Goal: Task Accomplishment & Management: Manage account settings

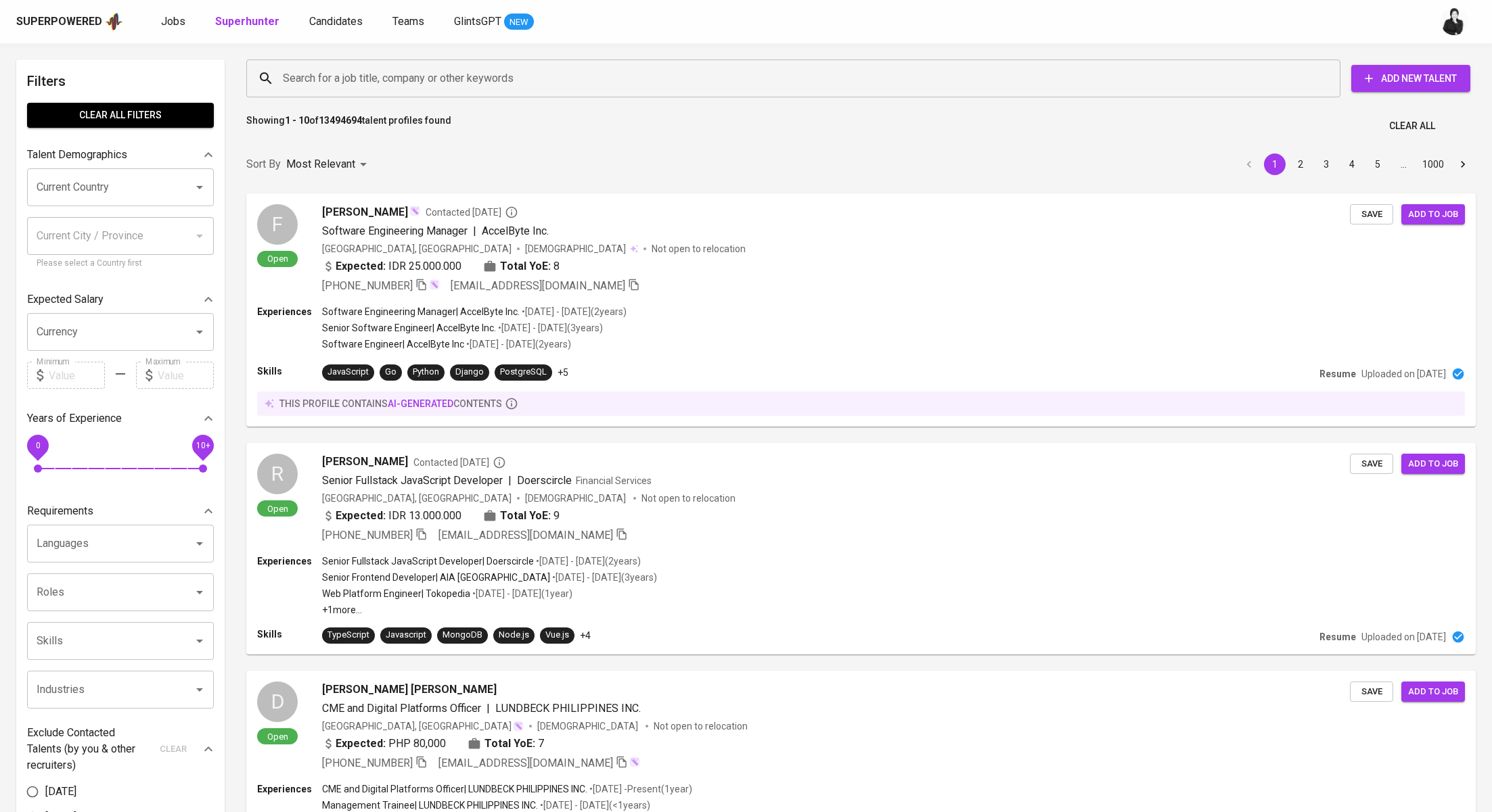
click at [334, 78] on input "Search for a job title, company or other keywords" at bounding box center [797, 78] width 1034 height 26
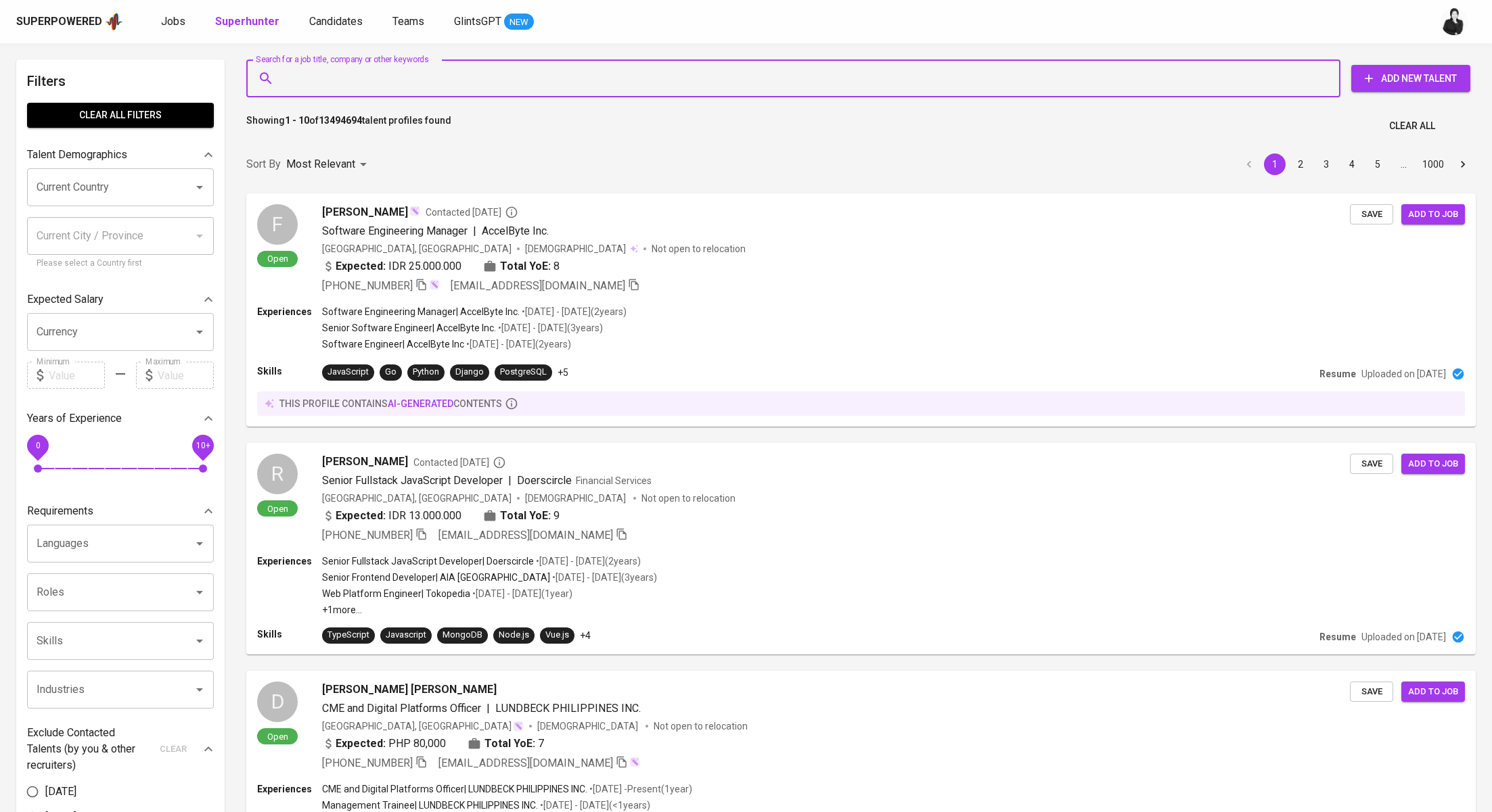
paste input "Suci Wulandari [EMAIL_ADDRESS][DOMAIN_NAME]"
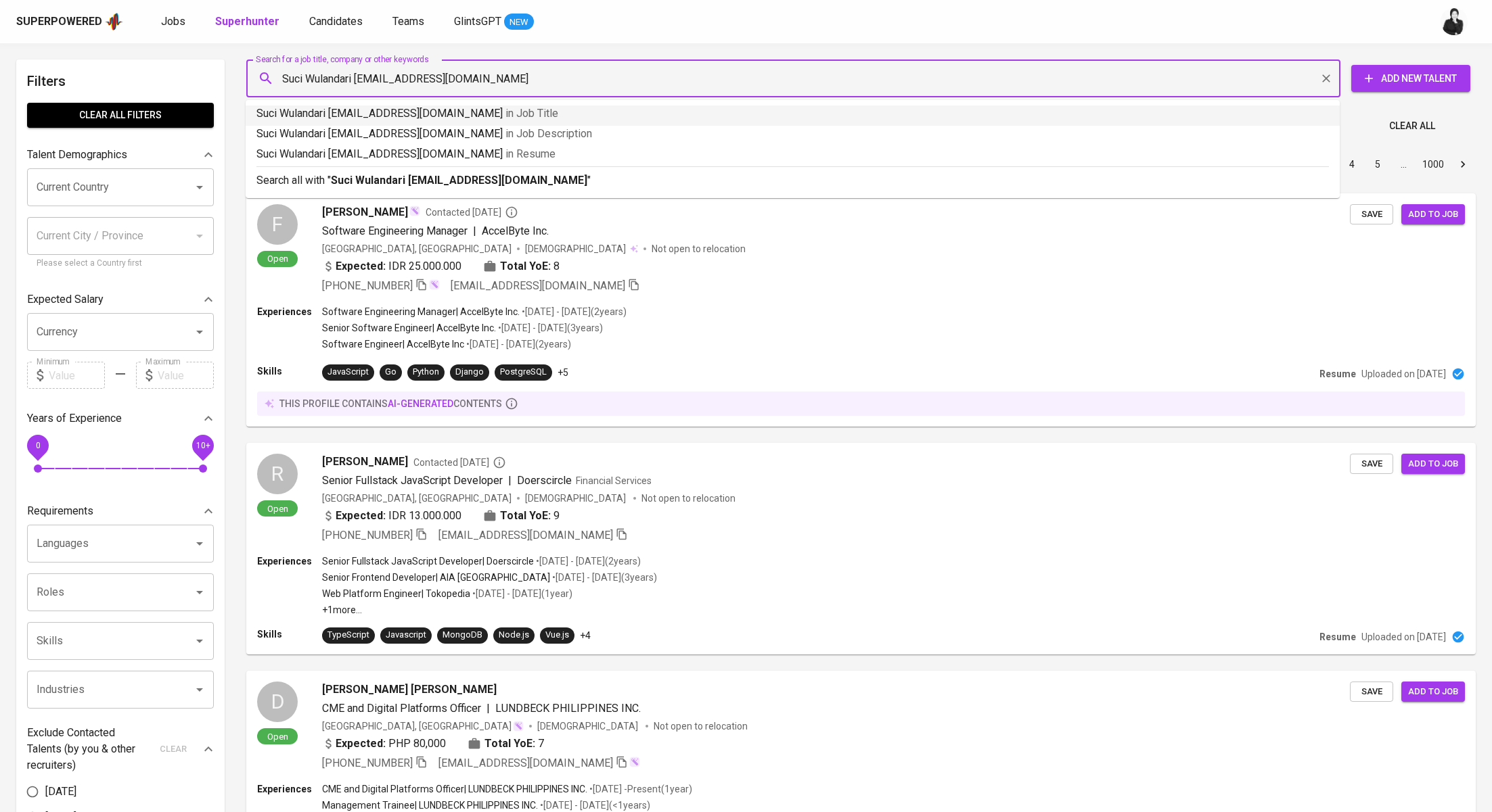
drag, startPoint x: 356, startPoint y: 78, endPoint x: 258, endPoint y: 70, distance: 98.3
click at [258, 70] on div "Suci Wulandari [EMAIL_ADDRESS][DOMAIN_NAME] Search for a job title, company or …" at bounding box center [793, 78] width 1094 height 38
type input "[EMAIL_ADDRESS][DOMAIN_NAME]"
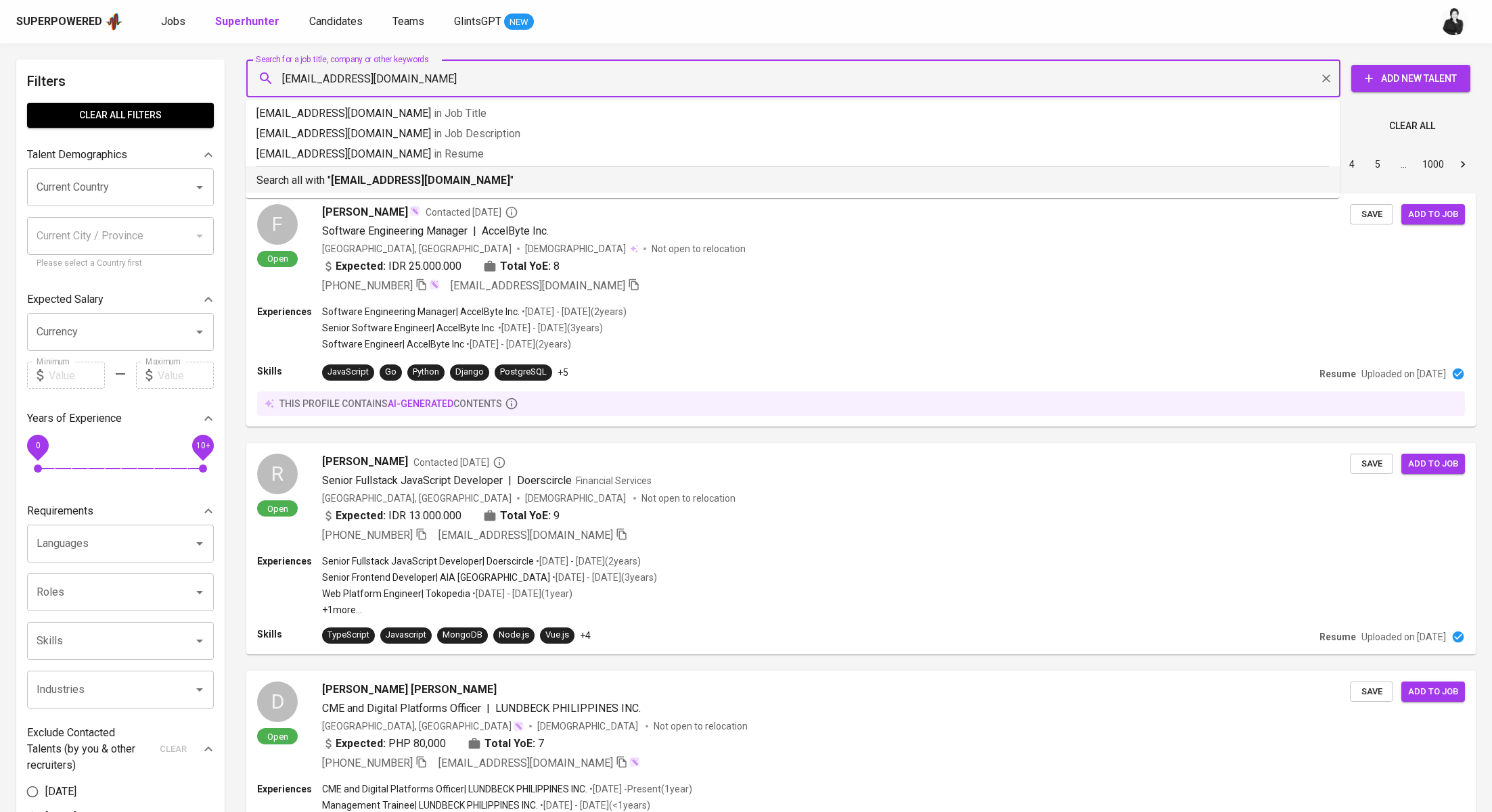
click at [481, 171] on div "Search all with " [EMAIL_ADDRESS][DOMAIN_NAME] "" at bounding box center [792, 177] width 1072 height 22
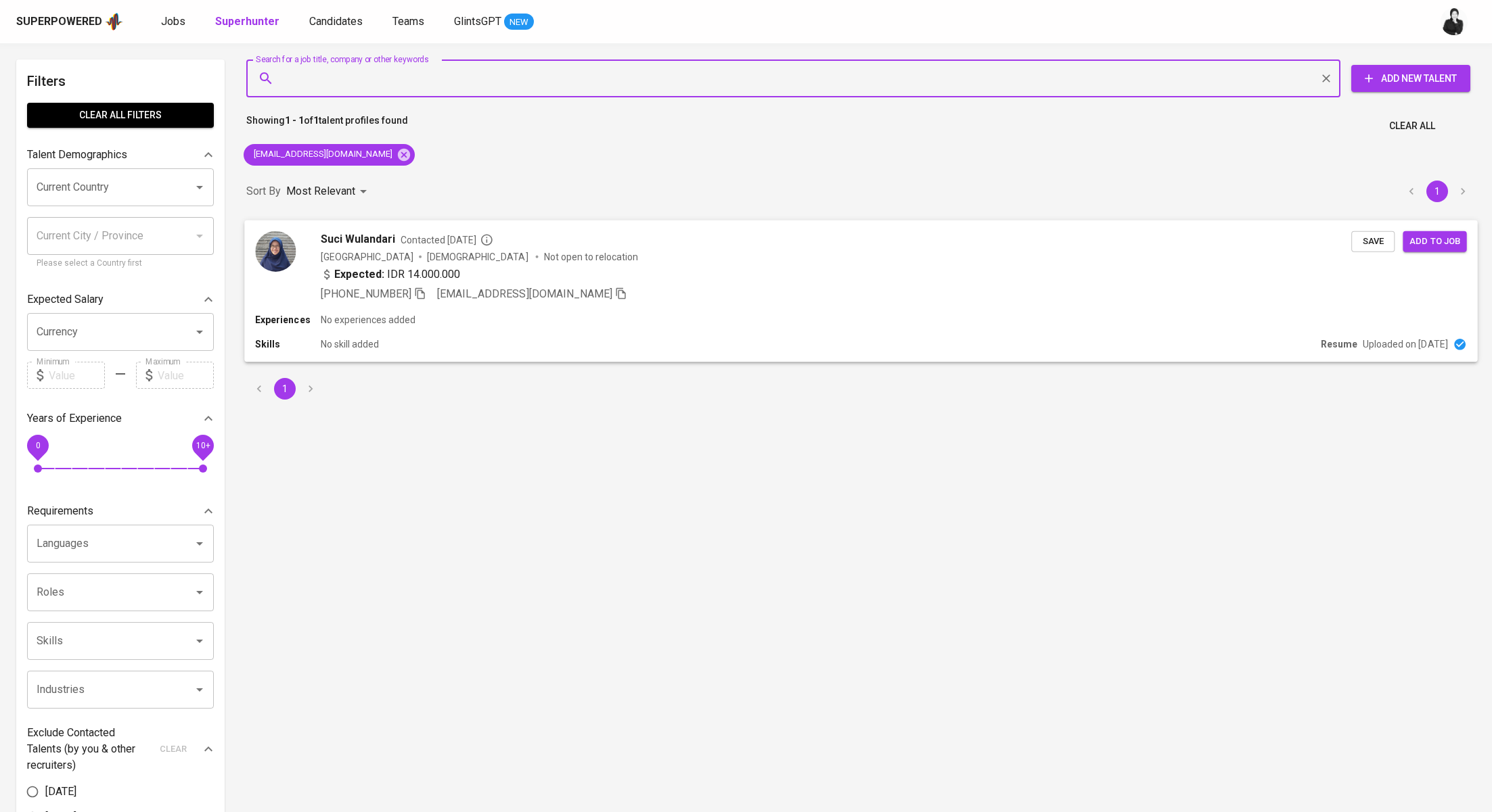
click at [369, 239] on span "Suci Wulandari" at bounding box center [358, 238] width 75 height 17
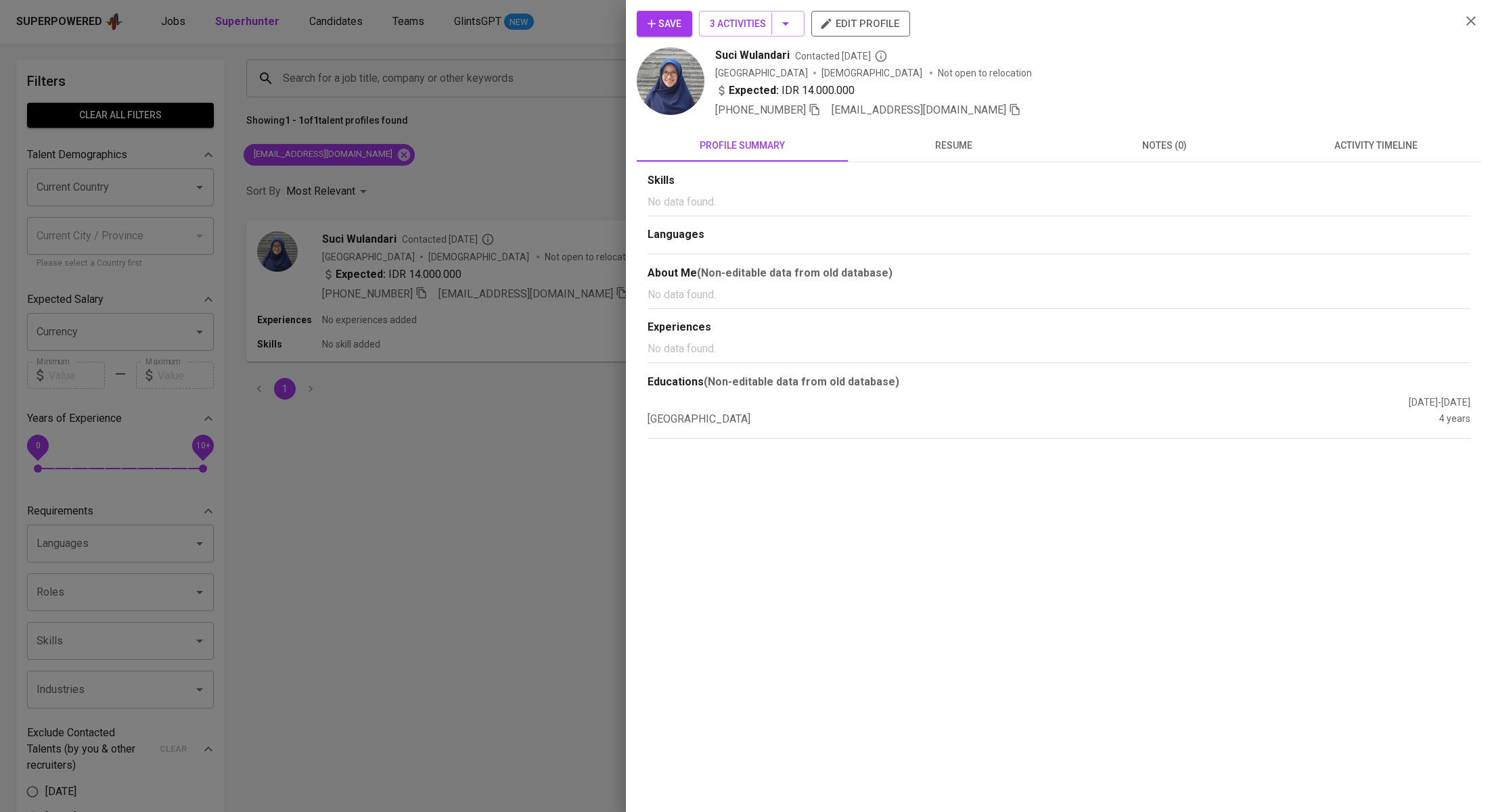
click at [1384, 148] on span "activity timeline" at bounding box center [1376, 146] width 195 height 17
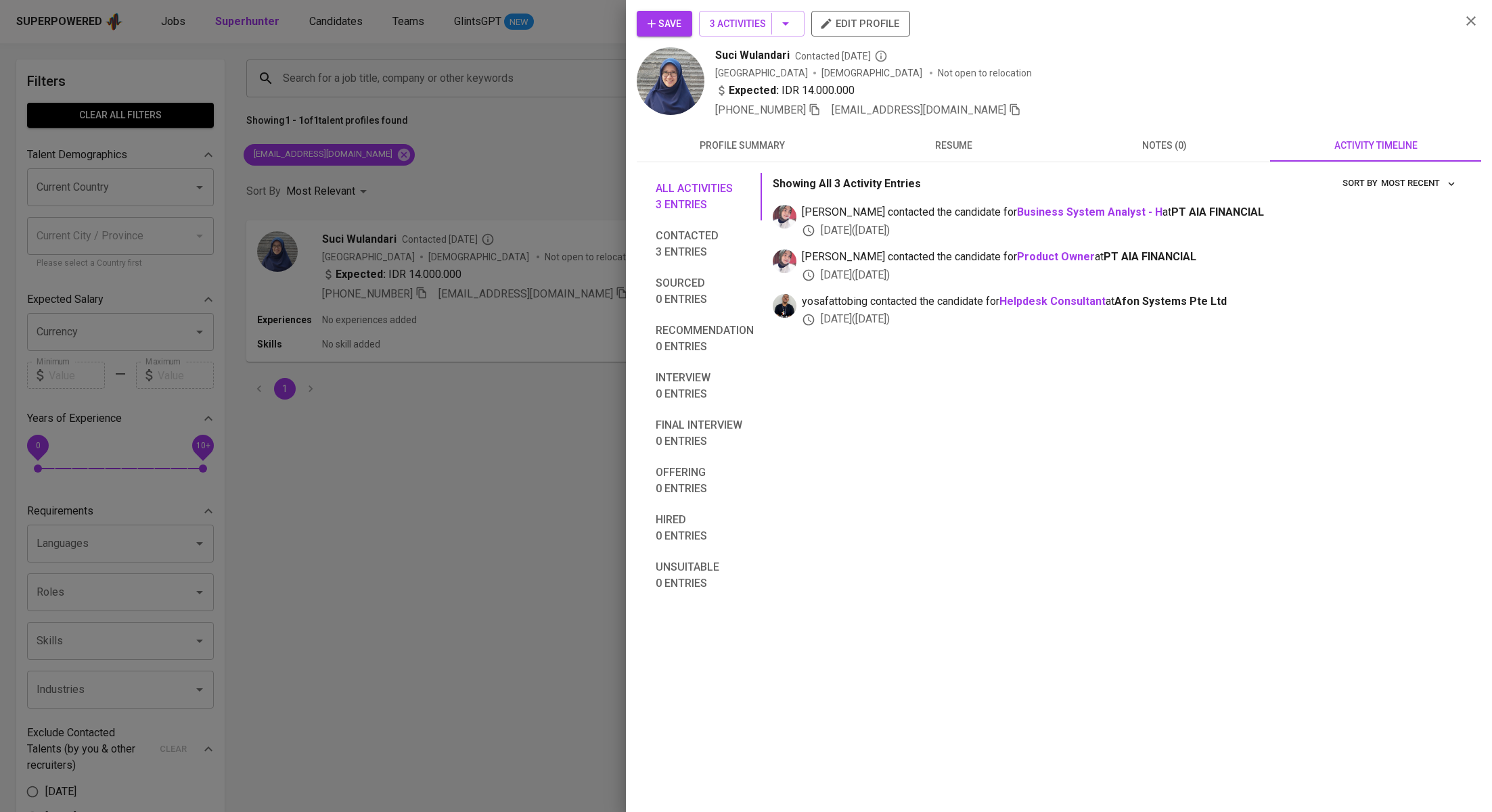
click at [674, 23] on span "Save" at bounding box center [664, 24] width 34 height 17
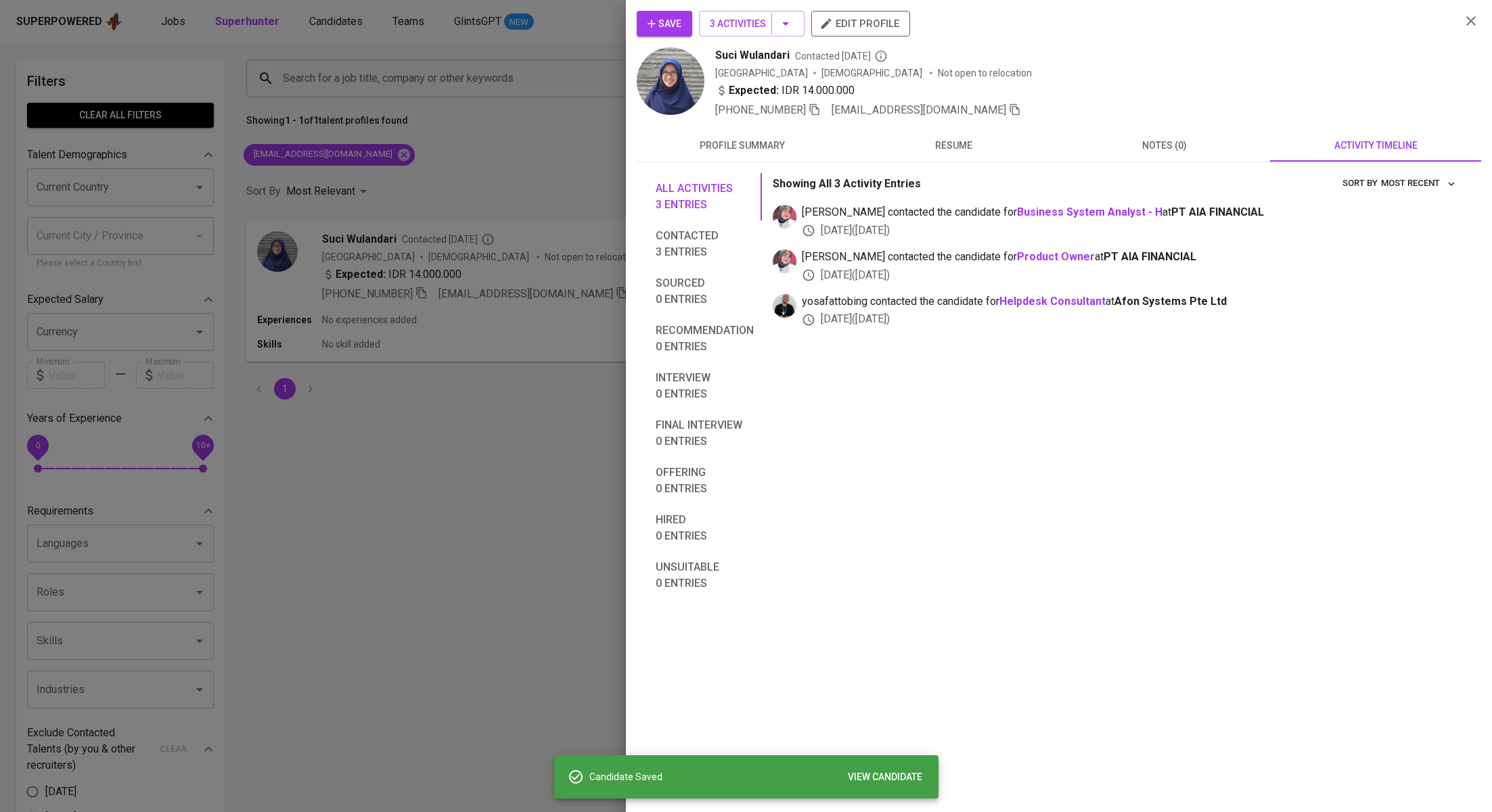
click at [476, 173] on div at bounding box center [746, 406] width 1492 height 812
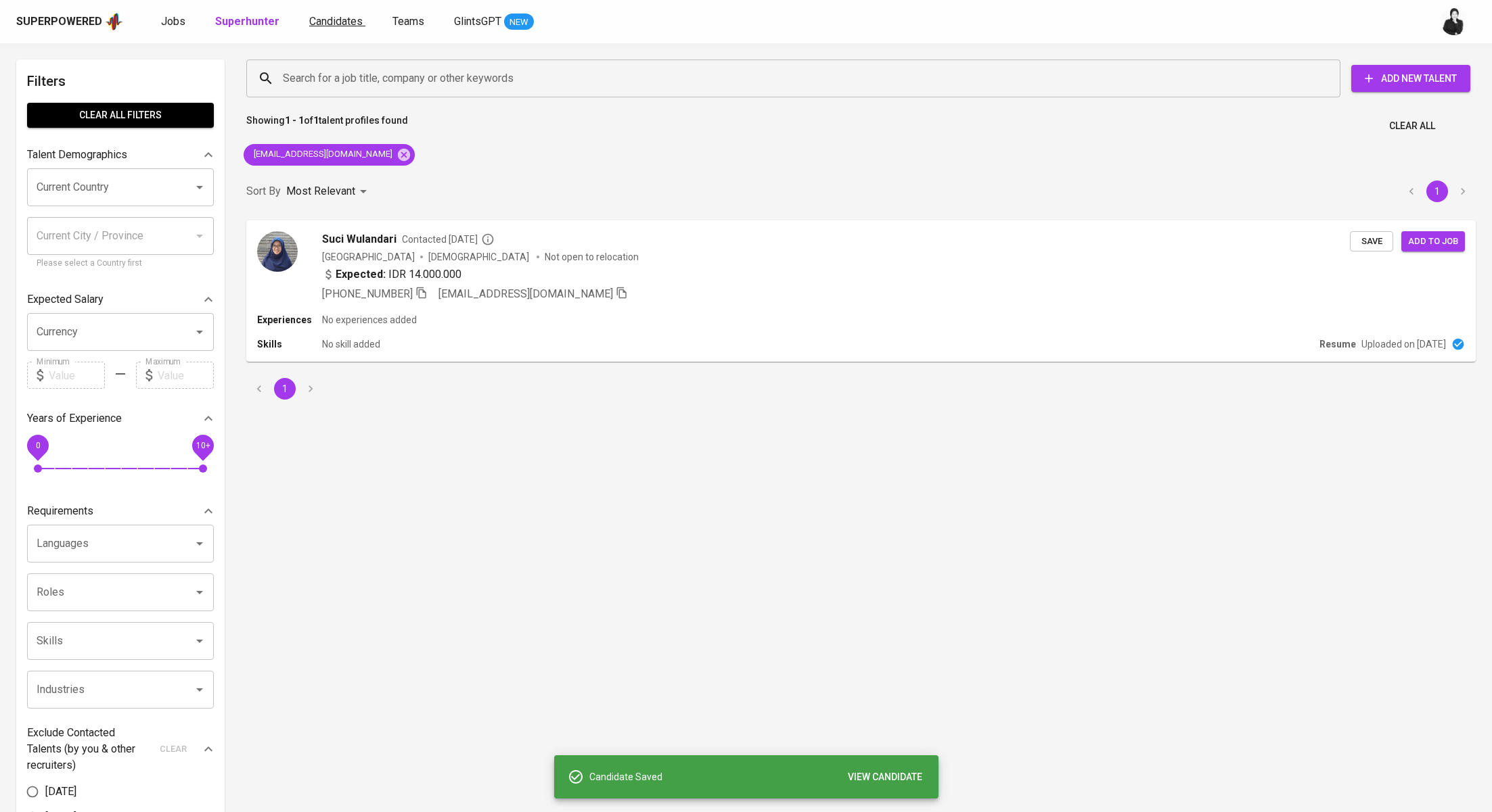
click at [323, 27] on span "Candidates" at bounding box center [336, 22] width 53 height 13
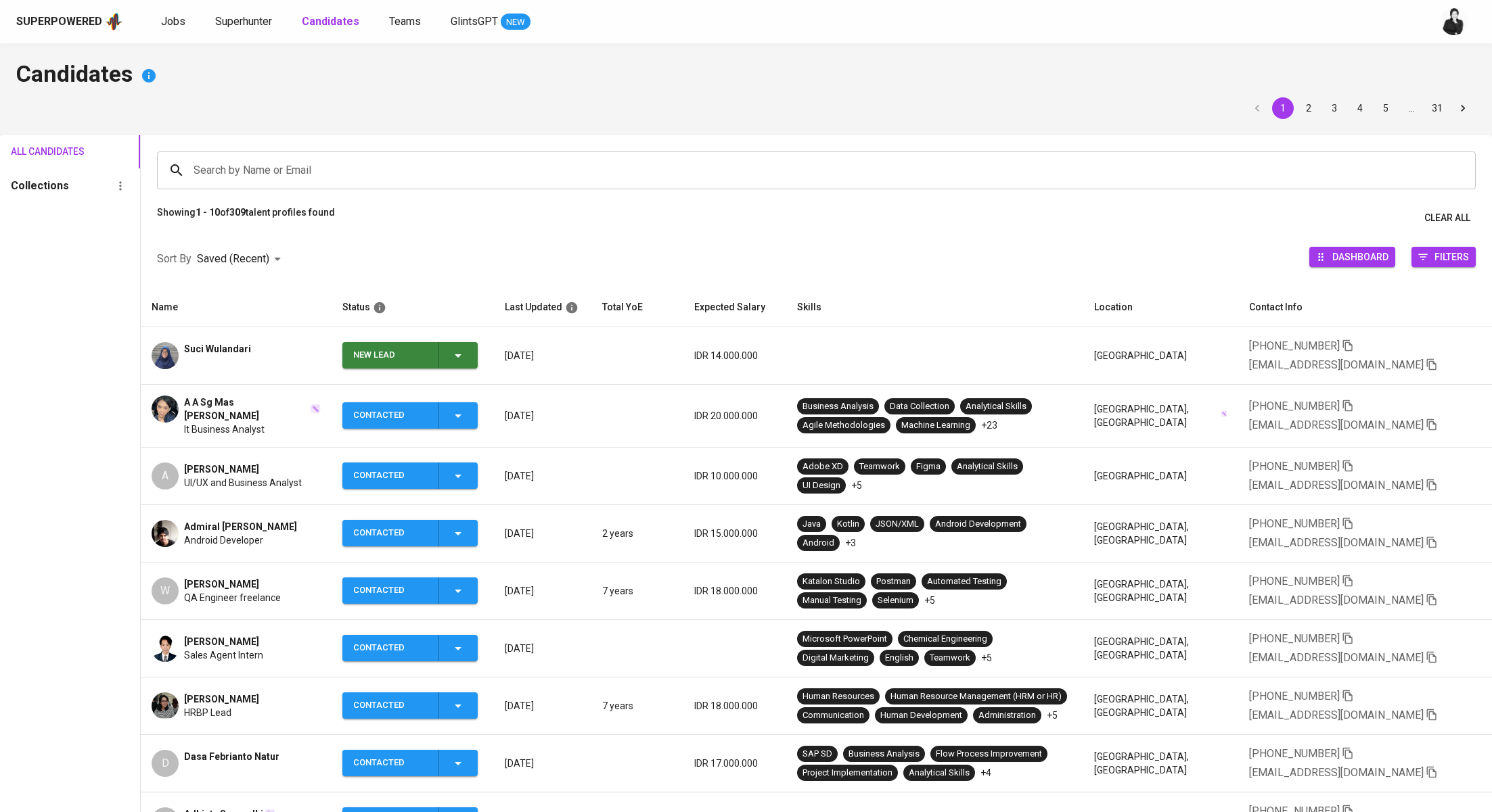
click at [462, 353] on icon "button" at bounding box center [458, 355] width 17 height 17
click at [420, 415] on li "Contacted" at bounding box center [412, 413] width 135 height 24
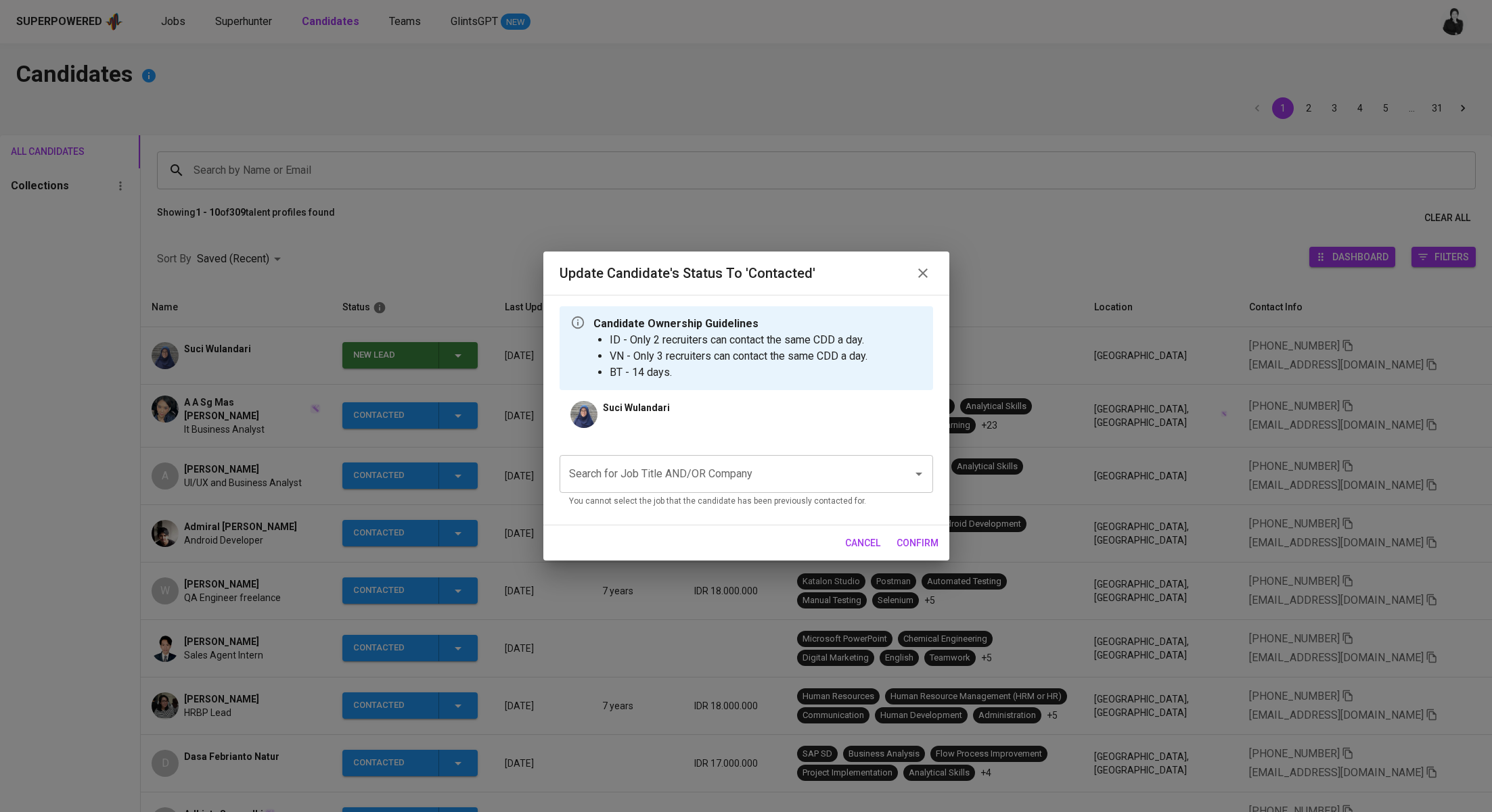
click at [684, 474] on input "Search for Job Title AND/OR Company" at bounding box center [728, 475] width 323 height 26
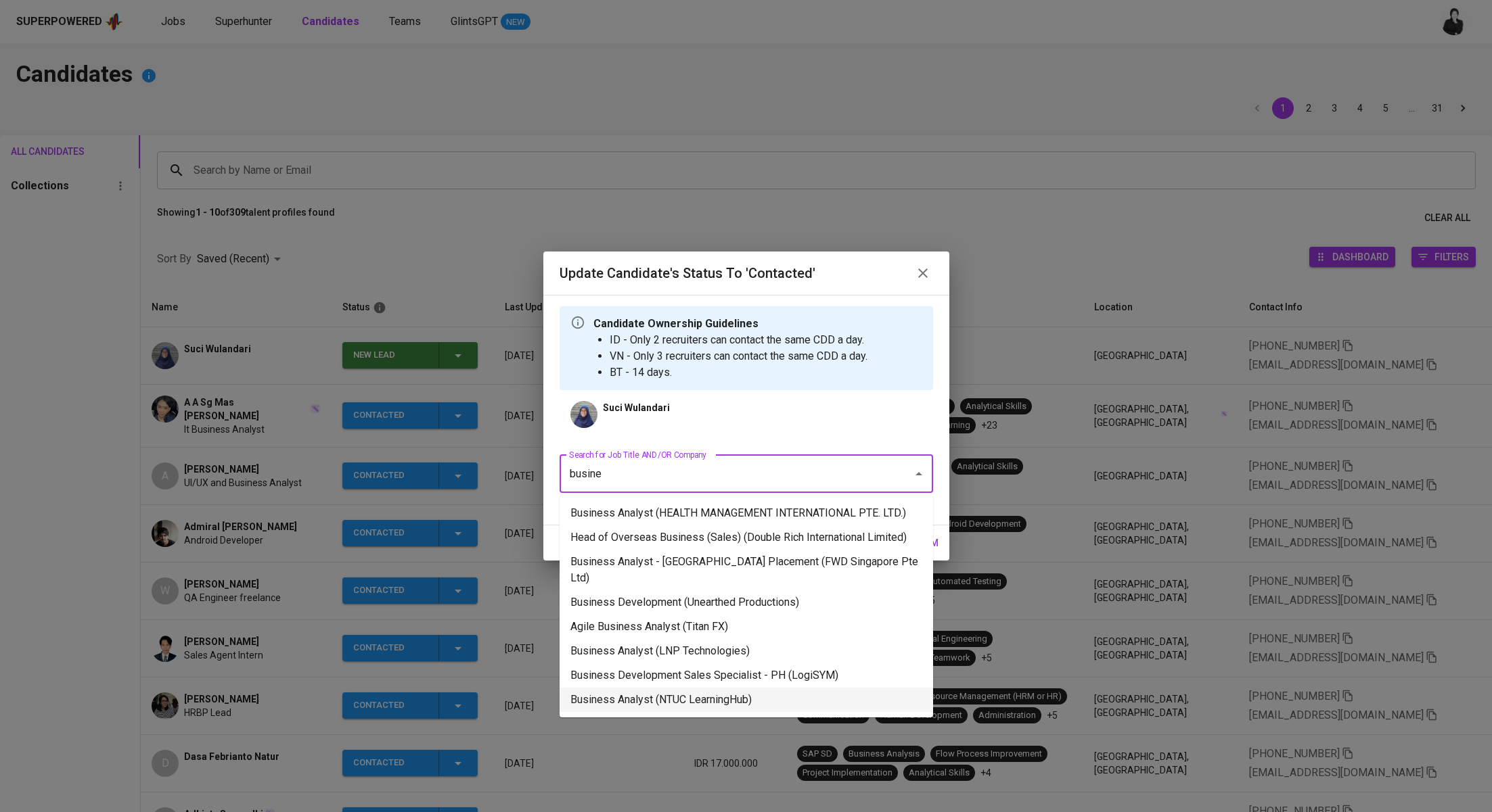
click at [740, 688] on li "Business Analyst (NTUC LearningHub)" at bounding box center [746, 700] width 374 height 24
type input "busine"
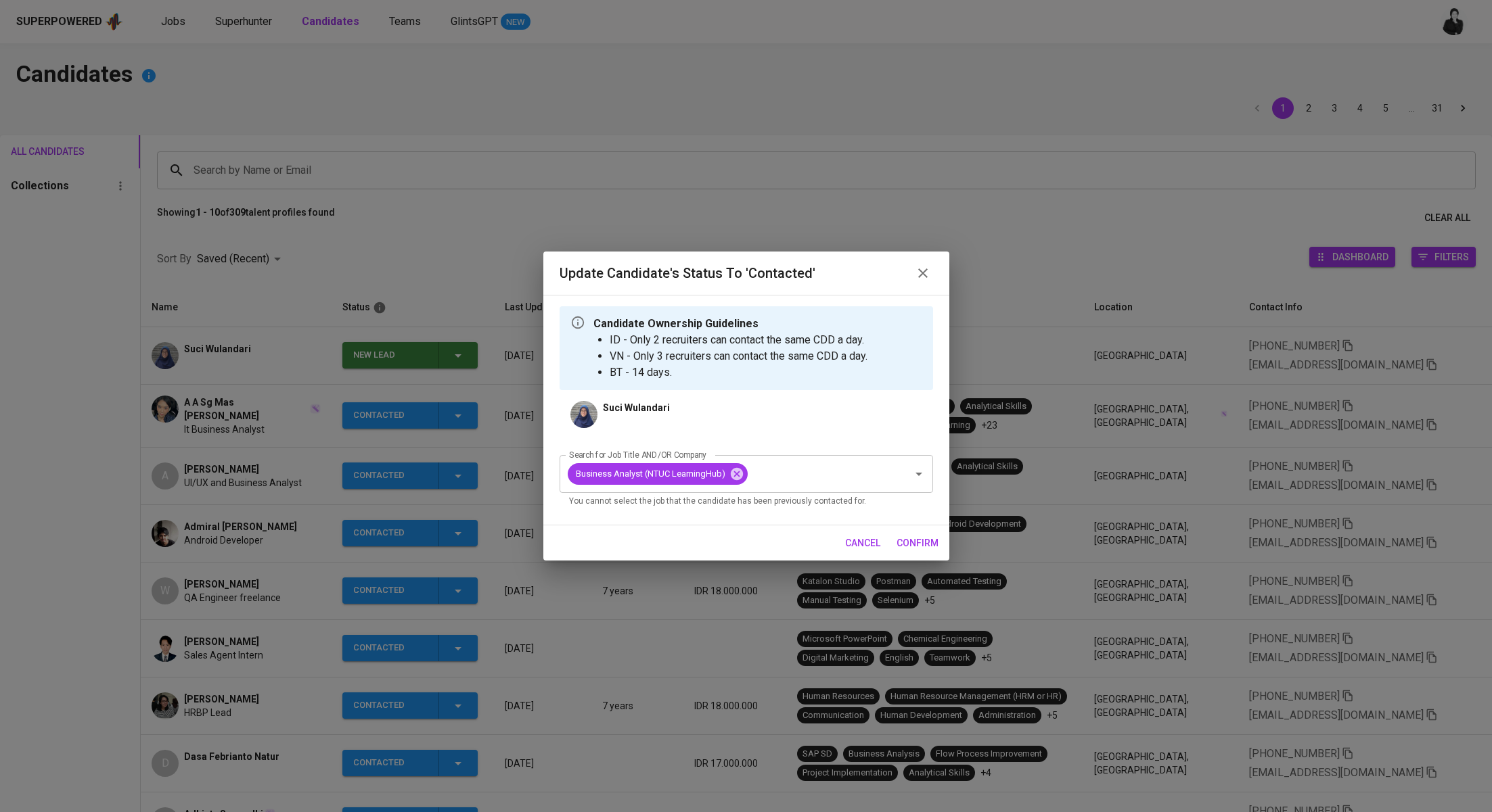
click at [917, 535] on span "confirm" at bounding box center [917, 543] width 42 height 17
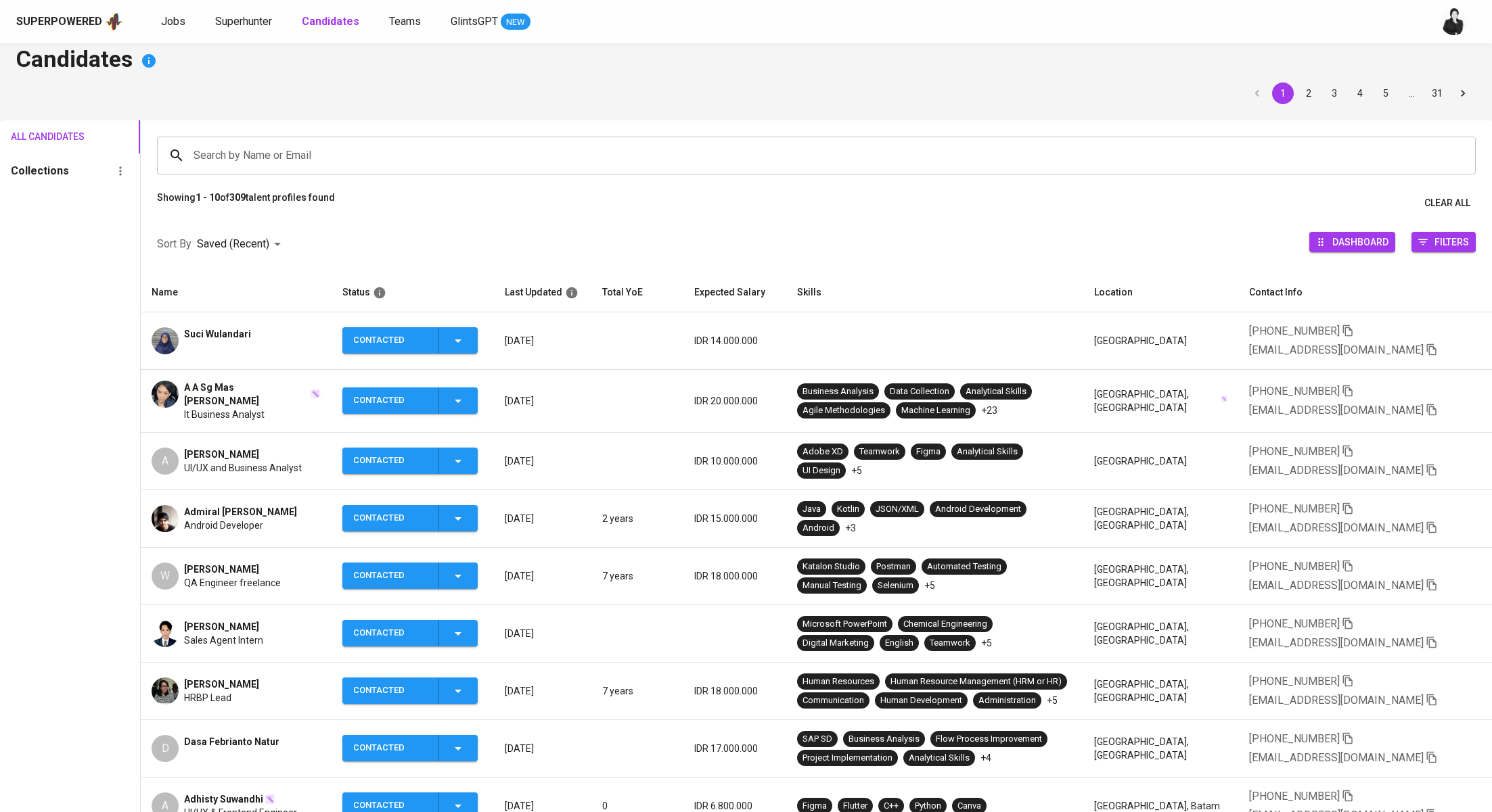
scroll to position [17, 0]
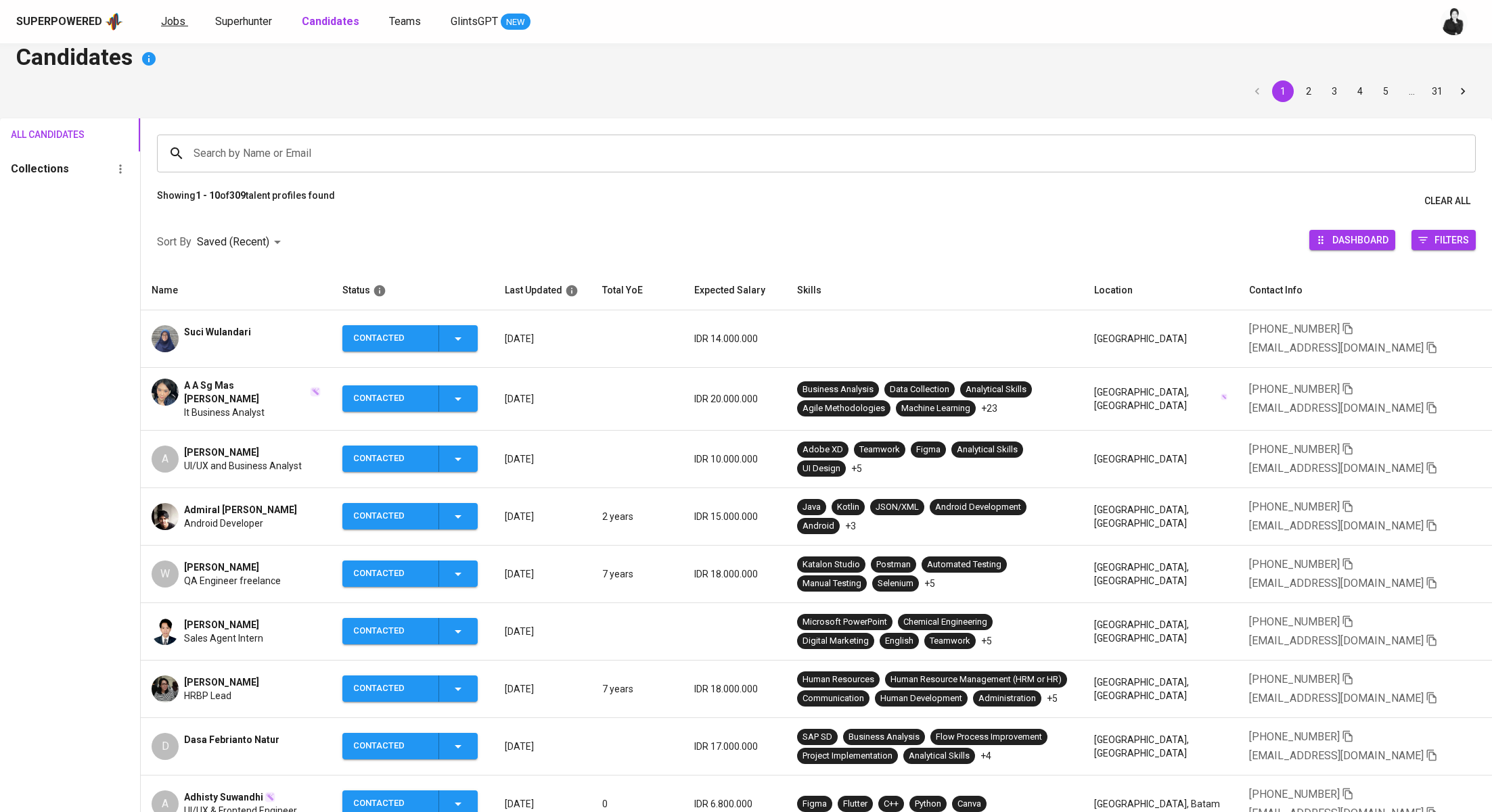
click at [169, 27] on span "Jobs" at bounding box center [173, 22] width 24 height 13
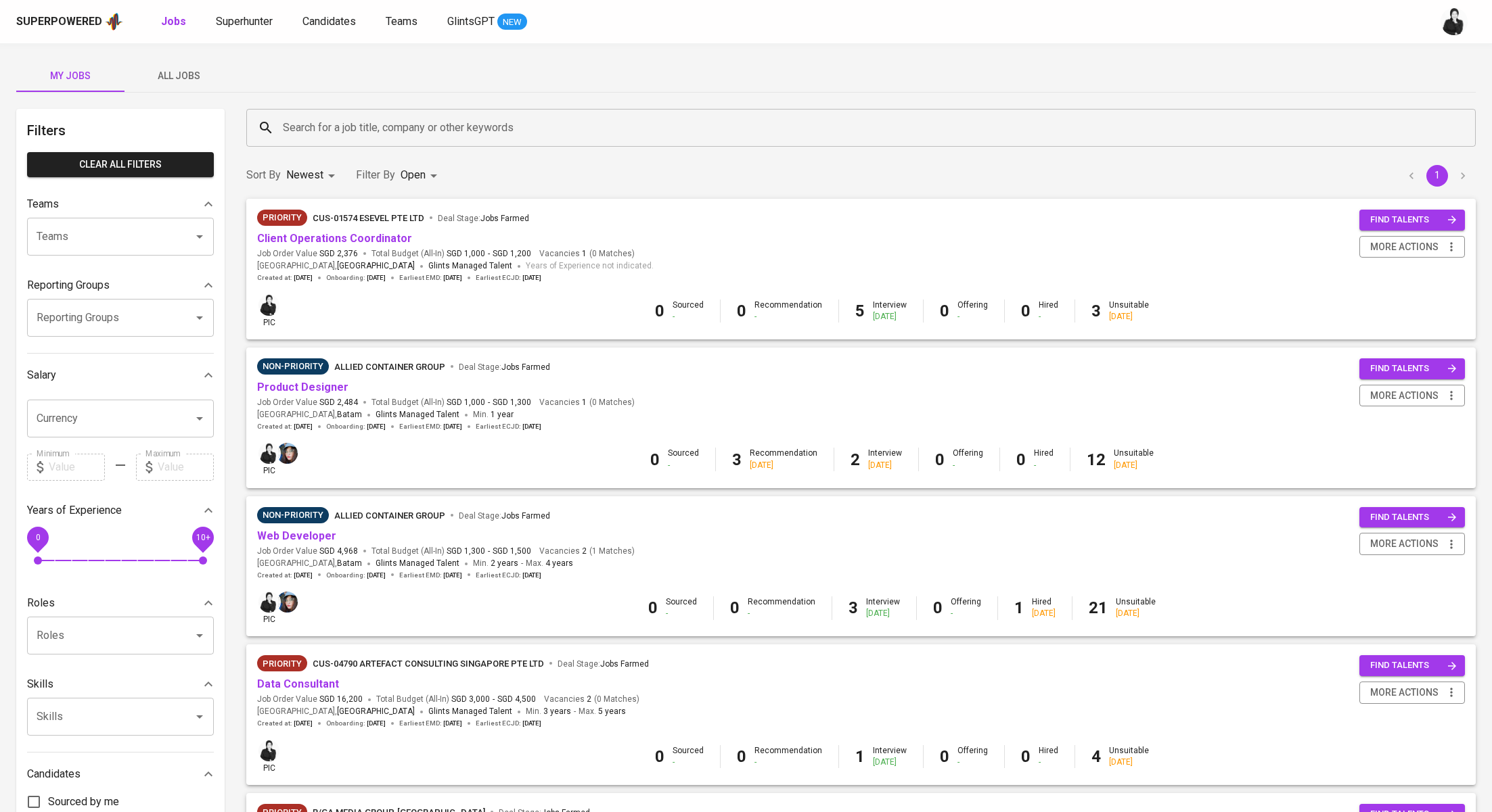
click at [547, 130] on input "Search for a job title, company or other keywords" at bounding box center [864, 128] width 1170 height 26
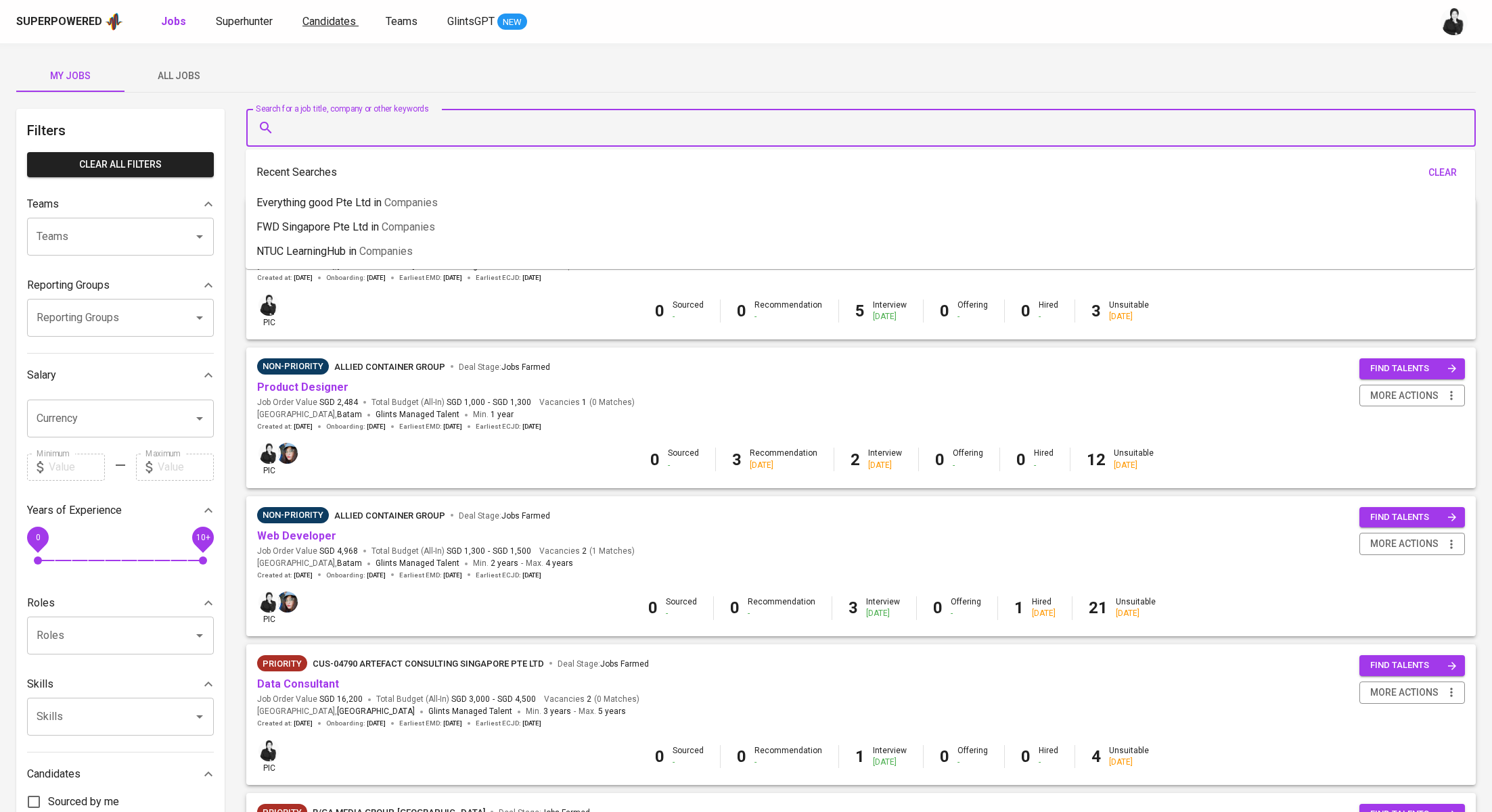
click at [322, 21] on span "Candidates" at bounding box center [329, 22] width 53 height 13
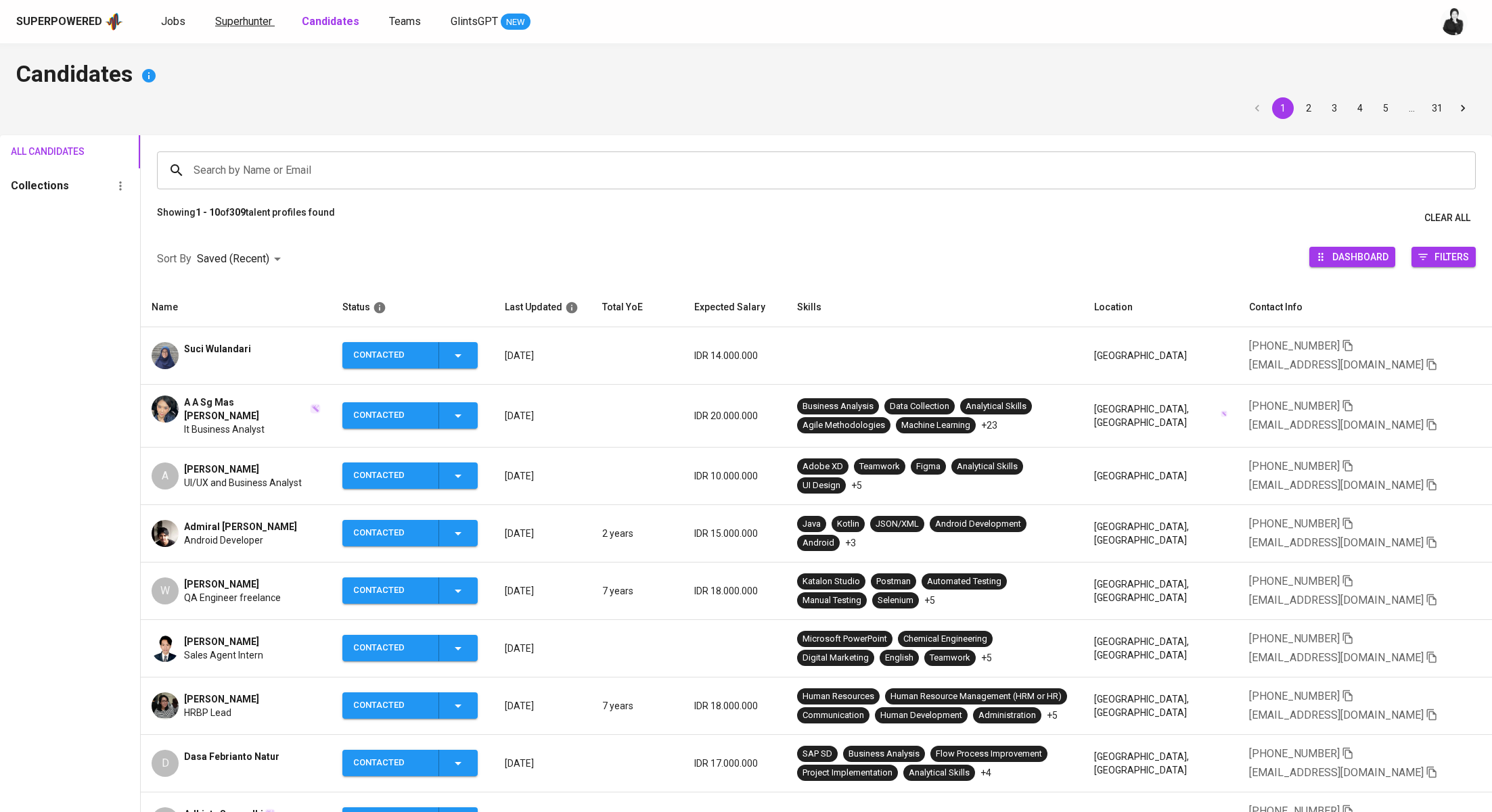
click at [254, 29] on link "Superhunter" at bounding box center [245, 22] width 60 height 17
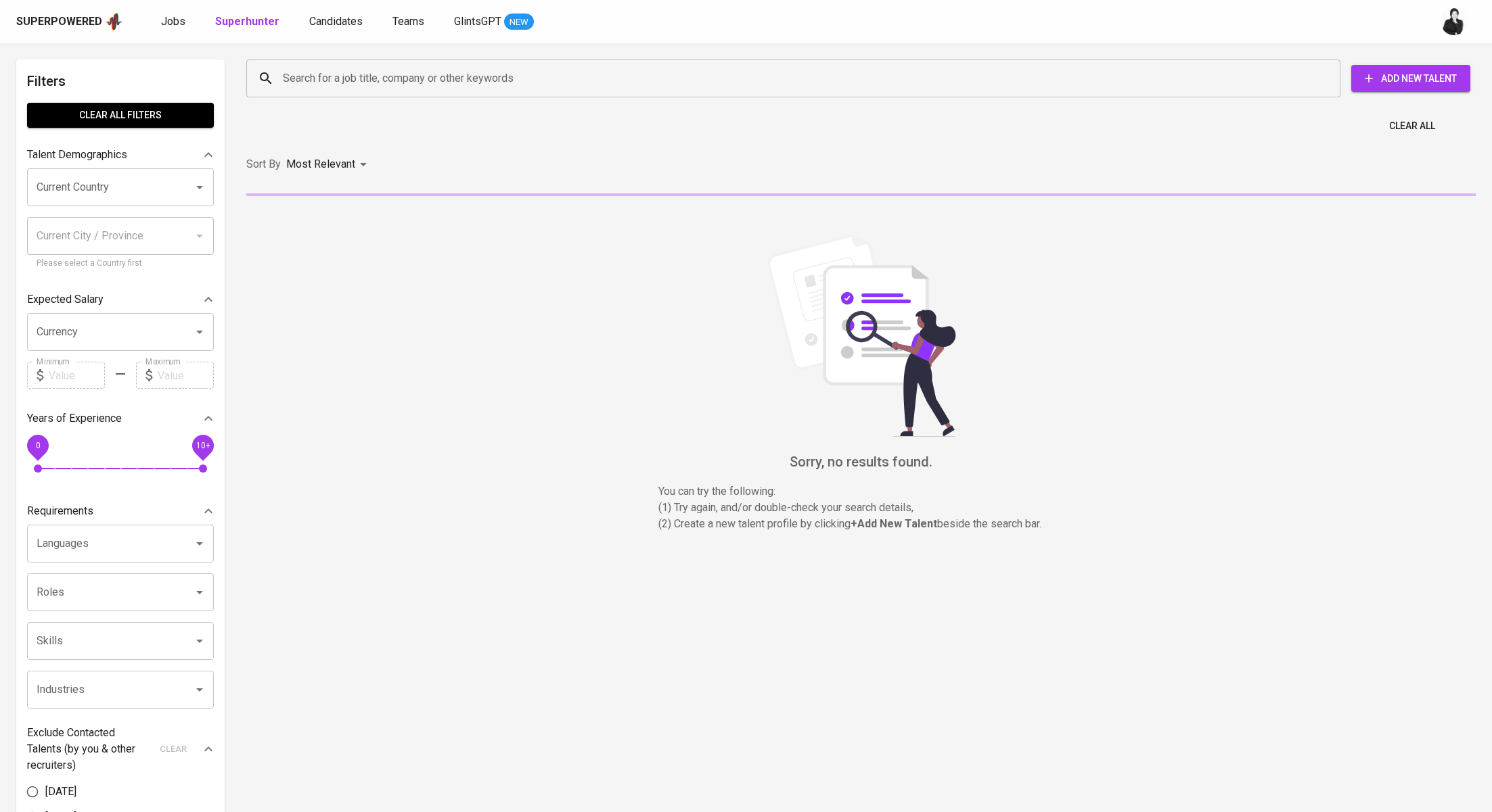
click at [450, 73] on input "Search for a job title, company or other keywords" at bounding box center [797, 78] width 1034 height 26
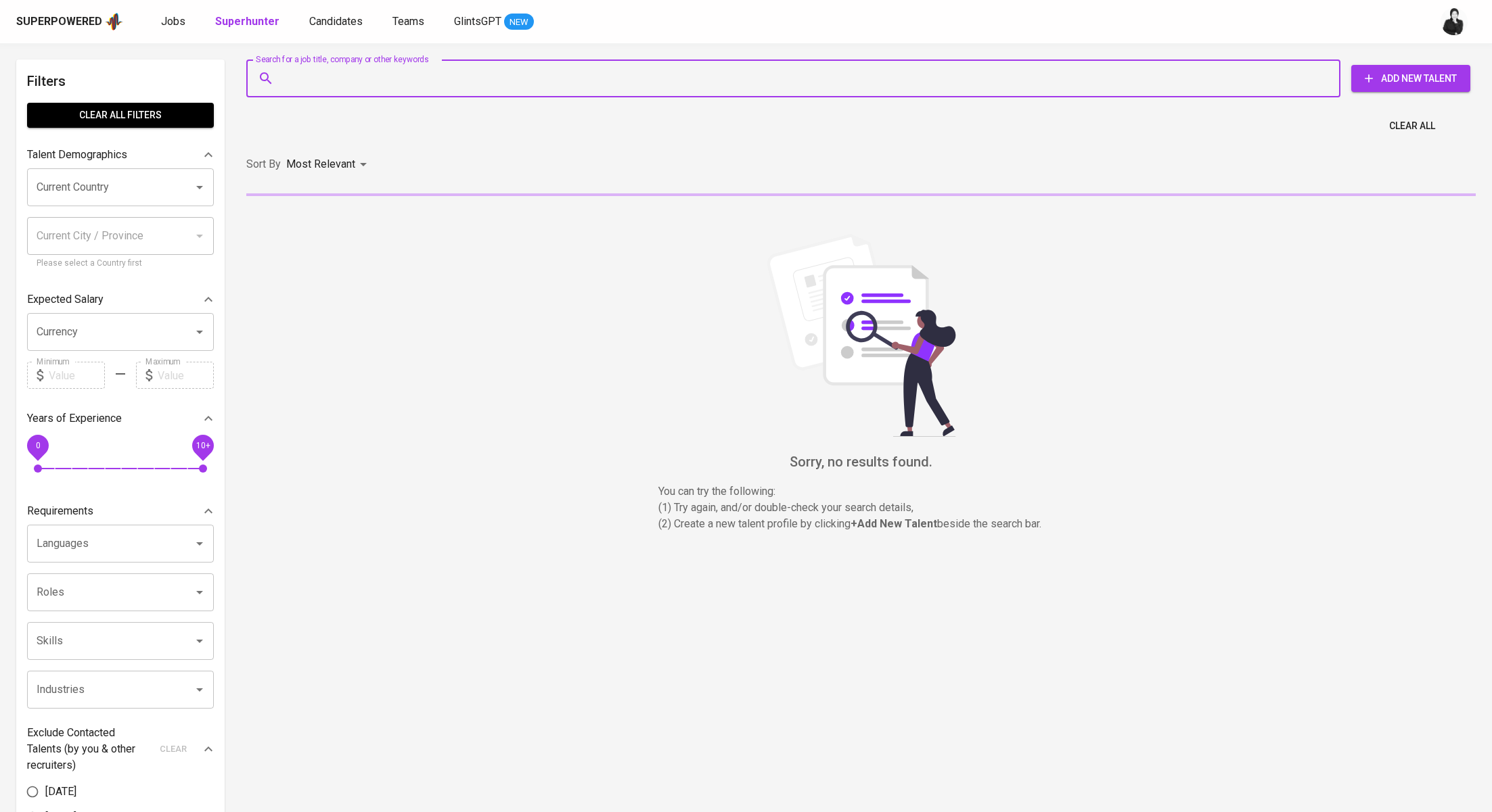
paste input "[EMAIL_ADDRESS][DOMAIN_NAME]"
type input "[EMAIL_ADDRESS][DOMAIN_NAME]"
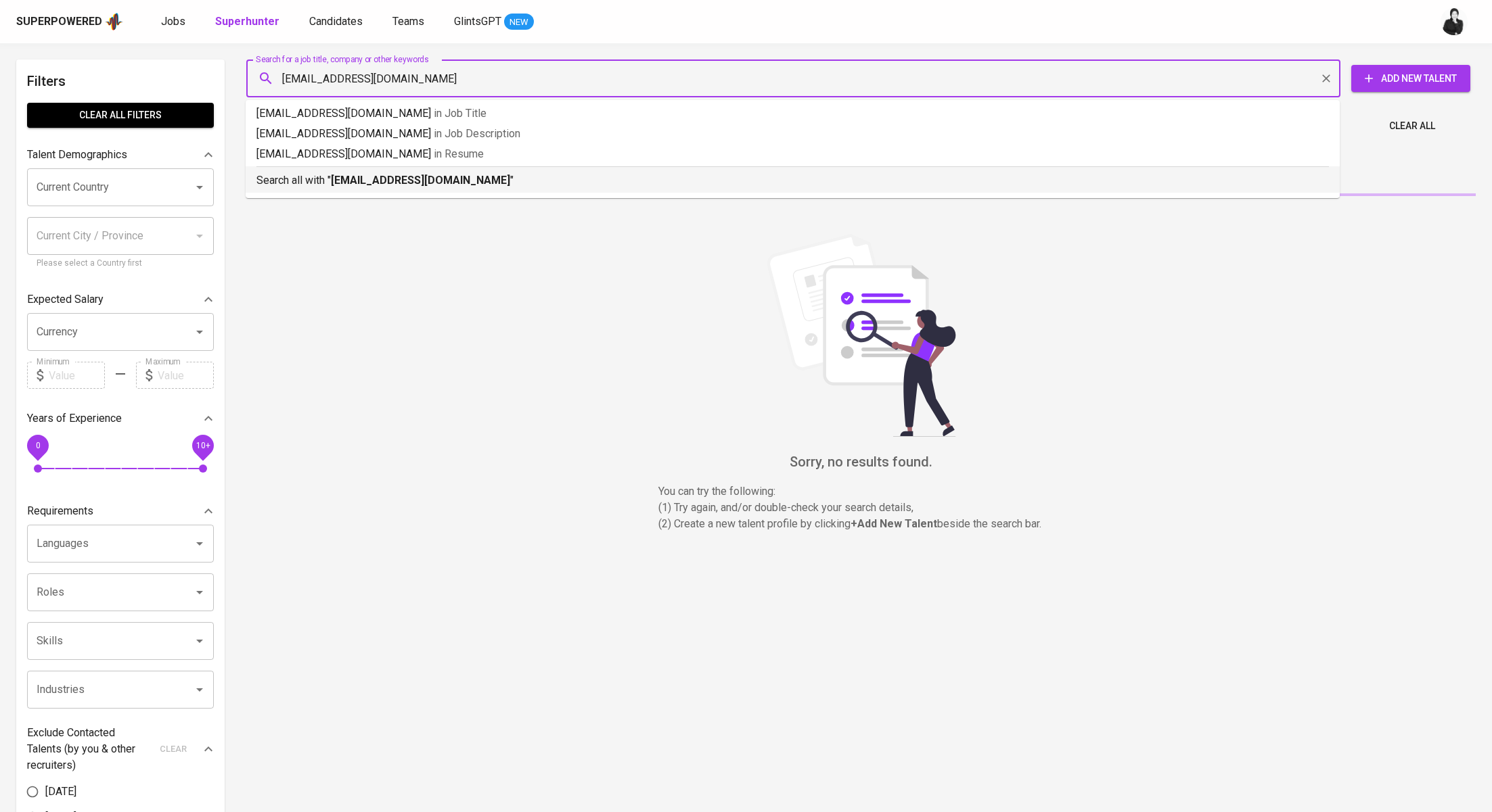
click at [446, 178] on p "Search all with " [EMAIL_ADDRESS][DOMAIN_NAME] "" at bounding box center [792, 180] width 1072 height 17
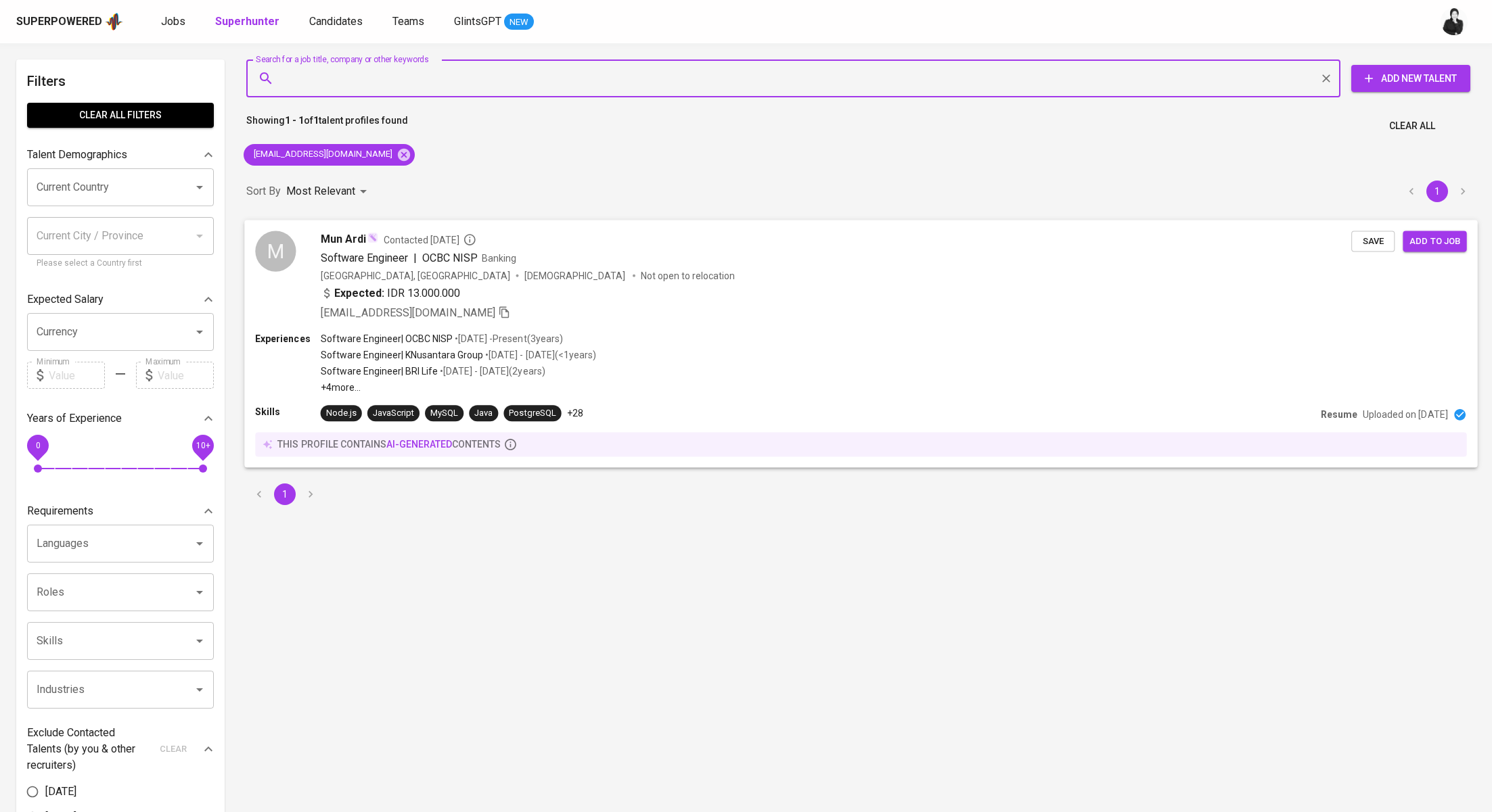
click at [444, 234] on span "Contacted [DATE]" at bounding box center [430, 239] width 93 height 14
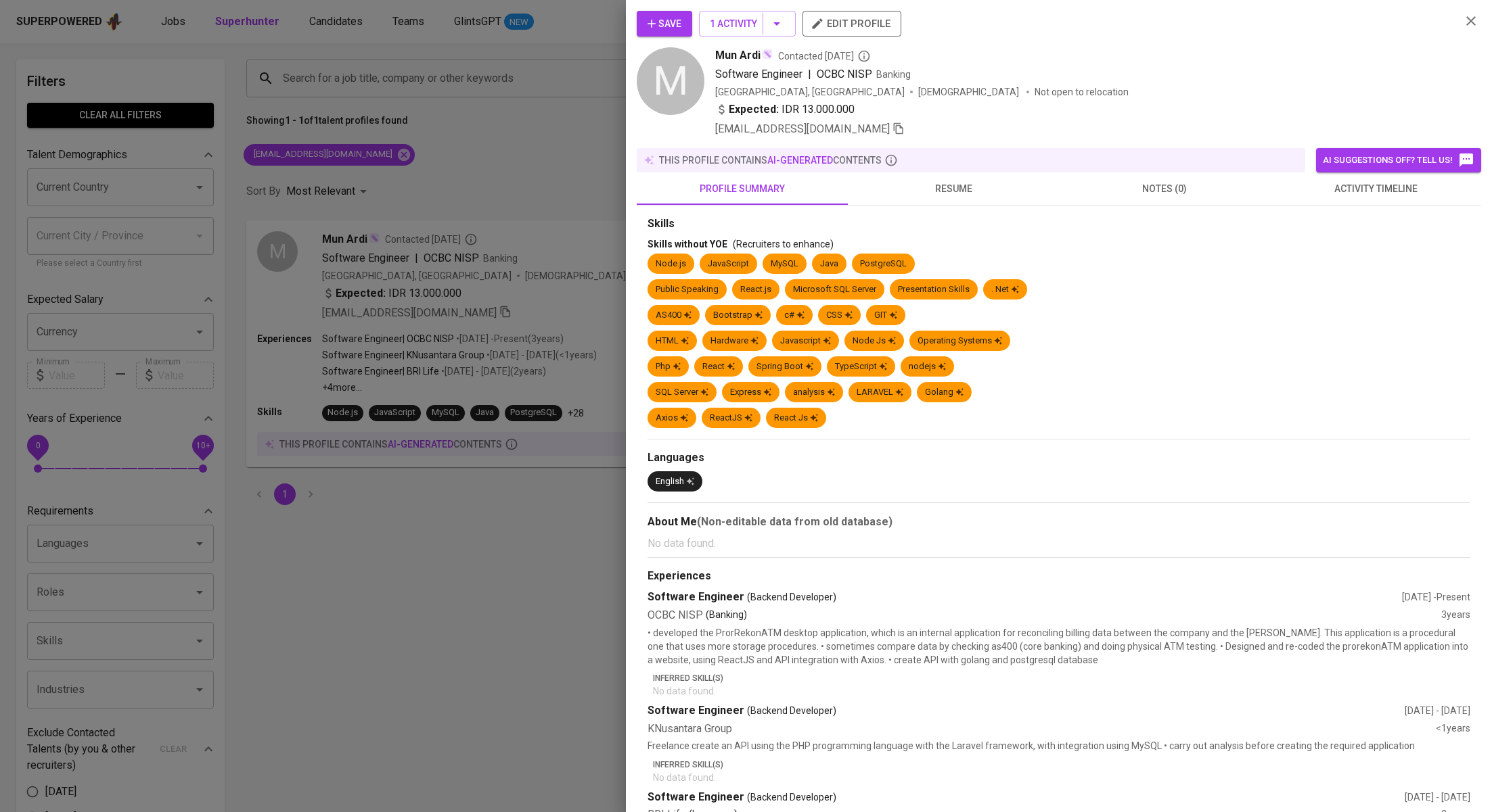
click at [1368, 179] on button "activity timeline" at bounding box center [1376, 188] width 211 height 32
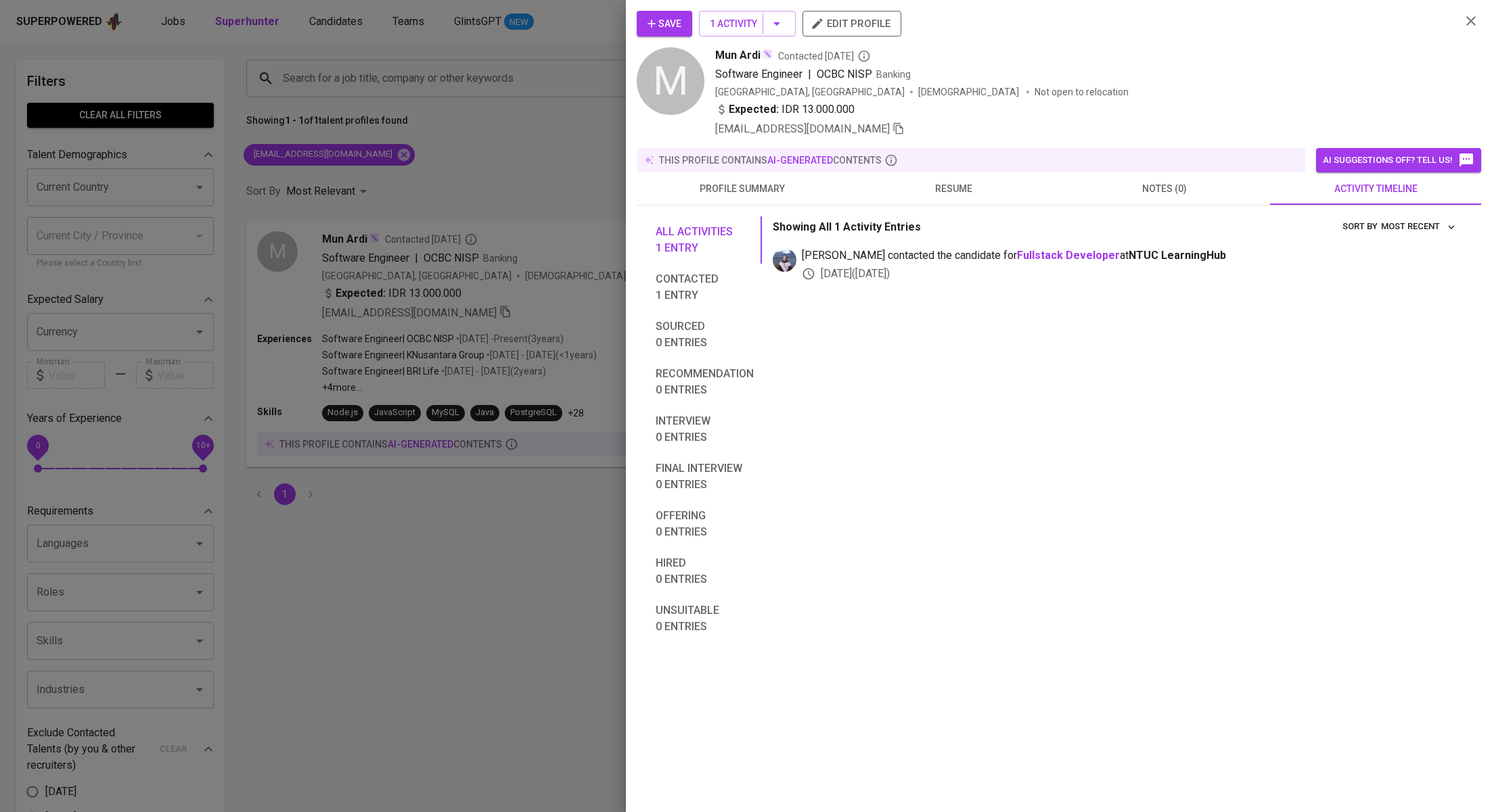
click at [606, 203] on div at bounding box center [746, 406] width 1492 height 812
